Goal: Obtain resource: Download file/media

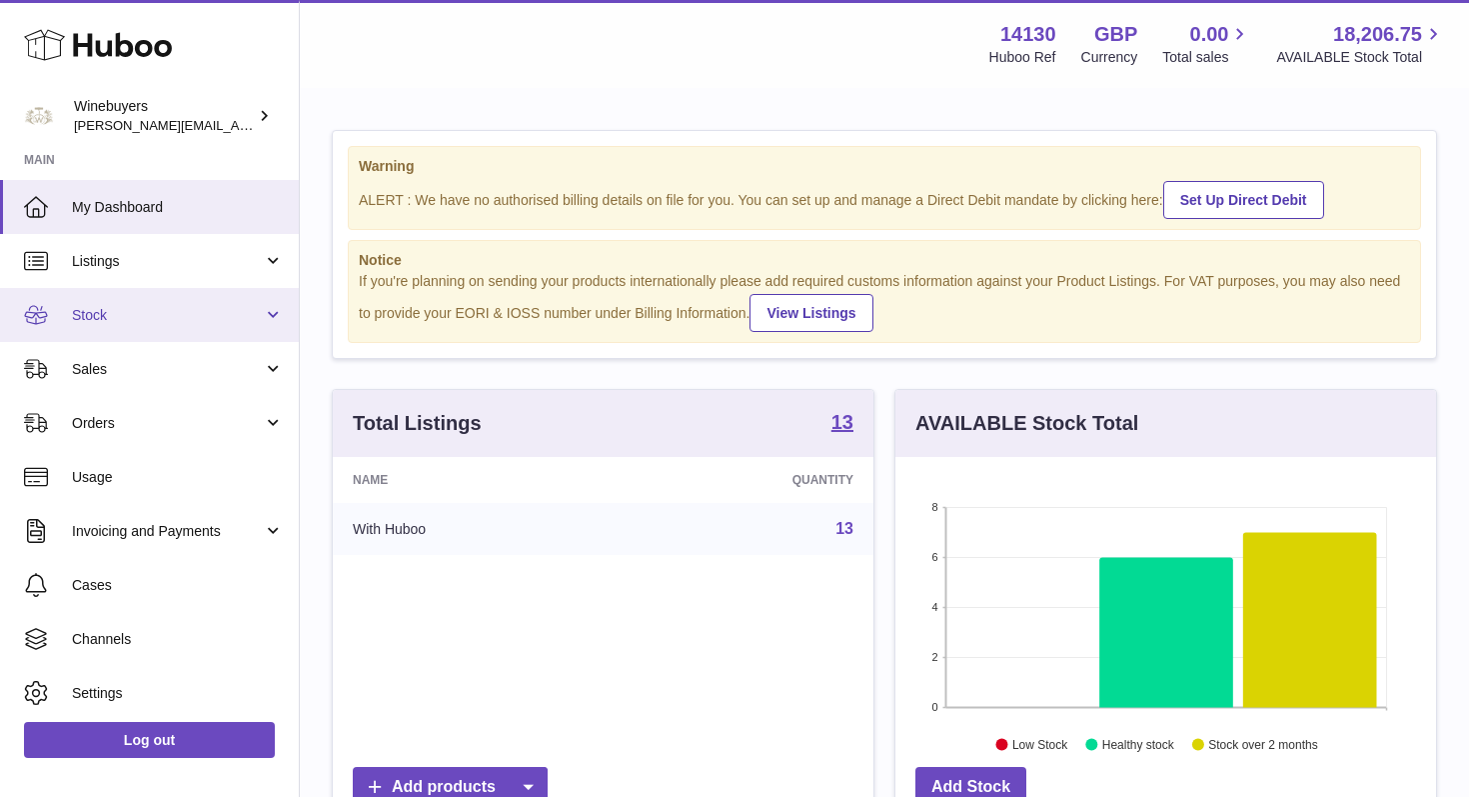
click at [264, 313] on link "Stock" at bounding box center [149, 315] width 299 height 54
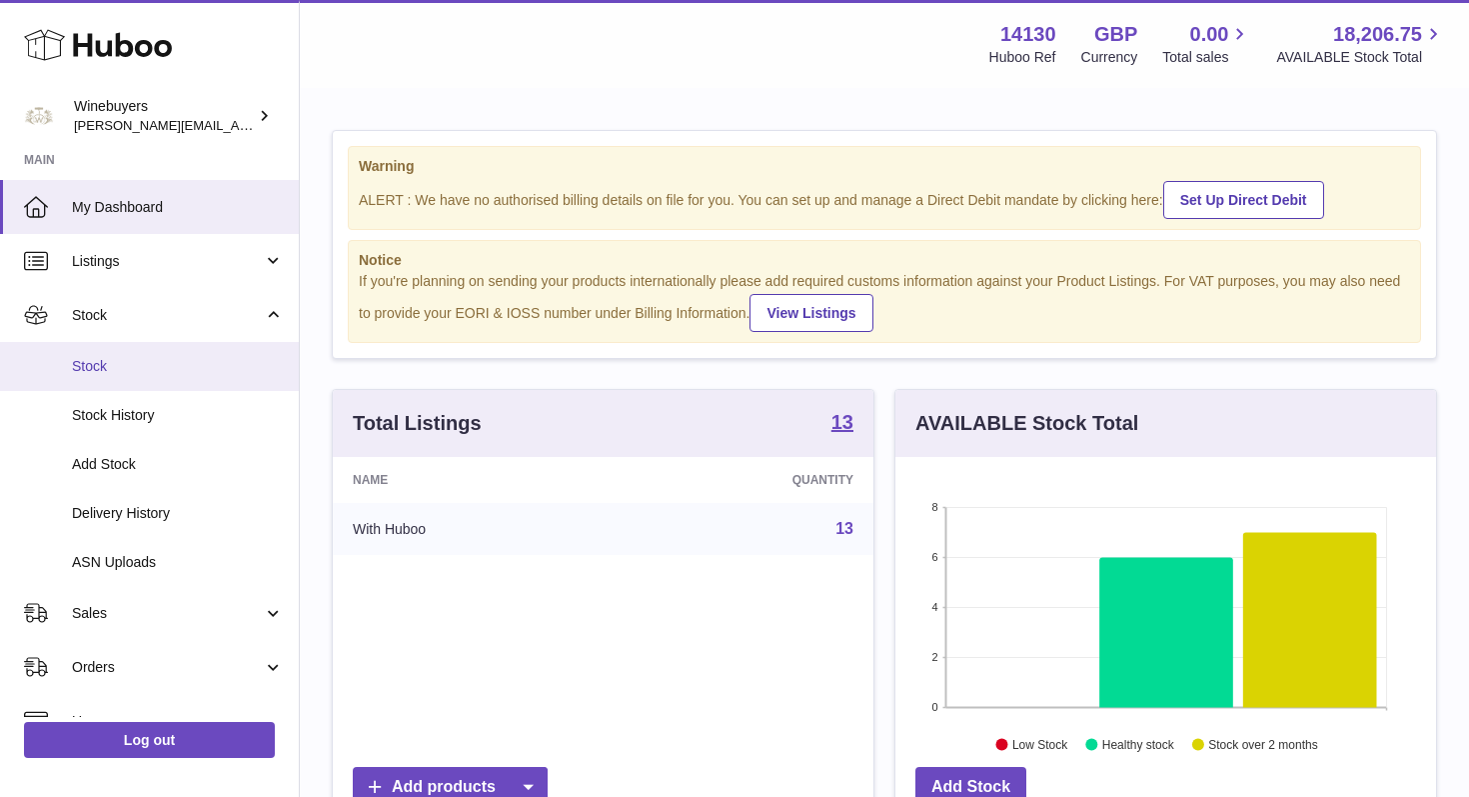
click at [159, 362] on span "Stock" at bounding box center [178, 366] width 212 height 19
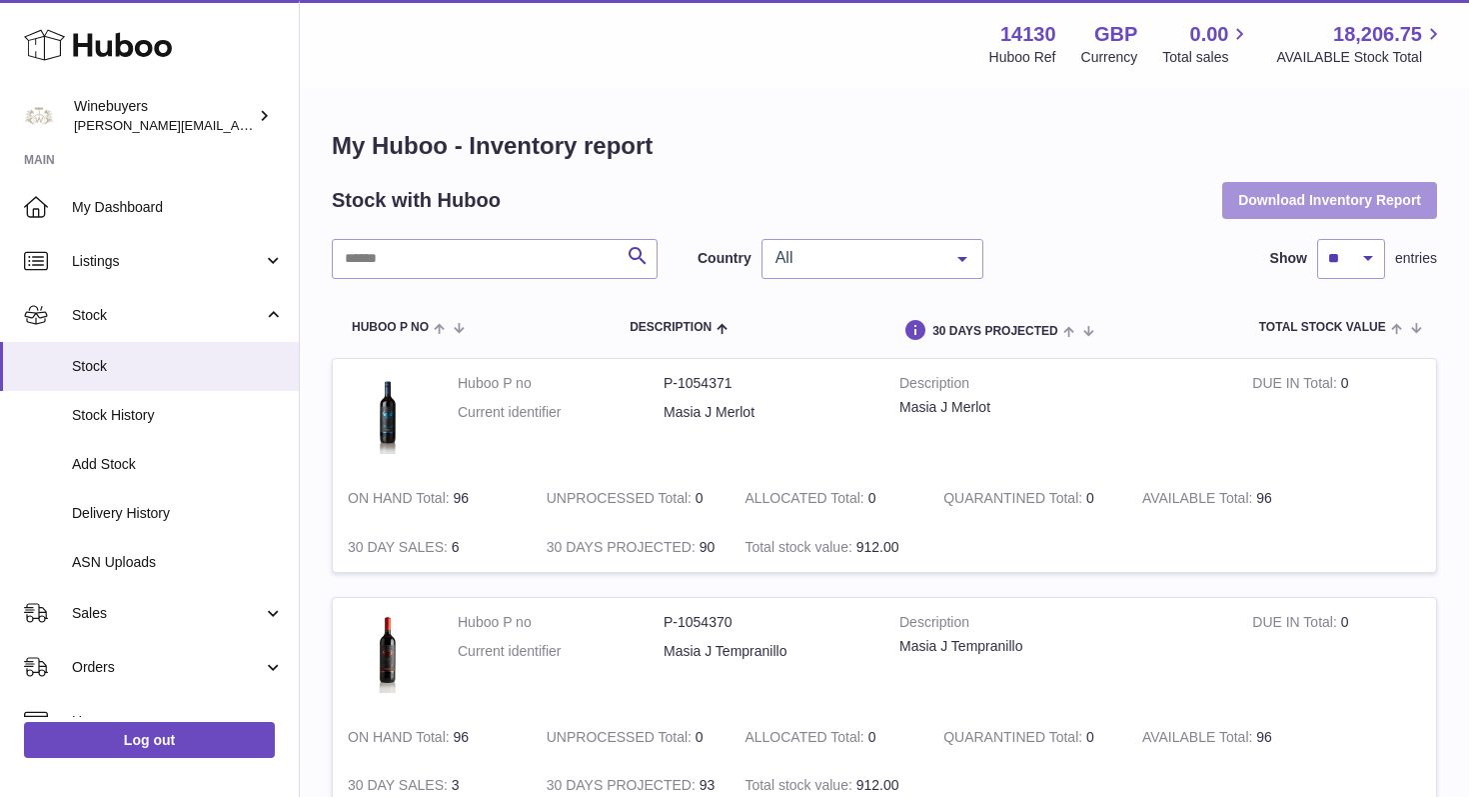
click at [1361, 210] on button "Download Inventory Report" at bounding box center [1329, 200] width 215 height 36
